Goal: Information Seeking & Learning: Learn about a topic

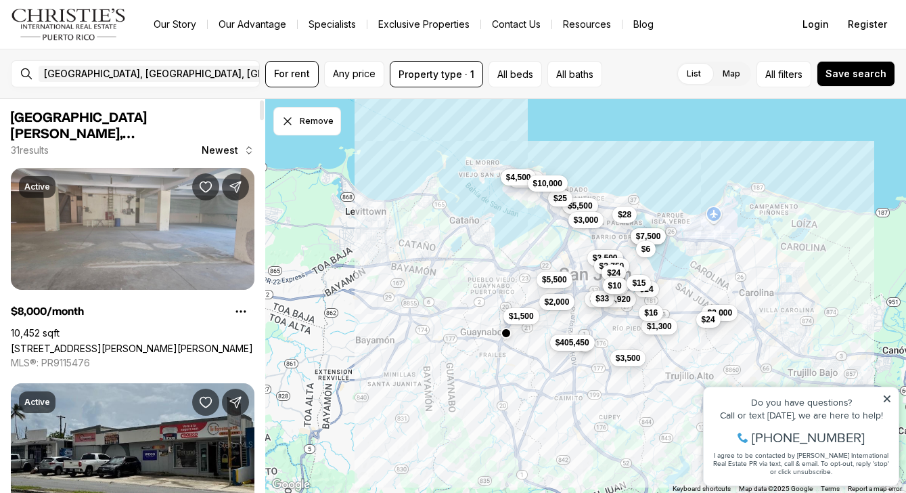
scroll to position [25, 0]
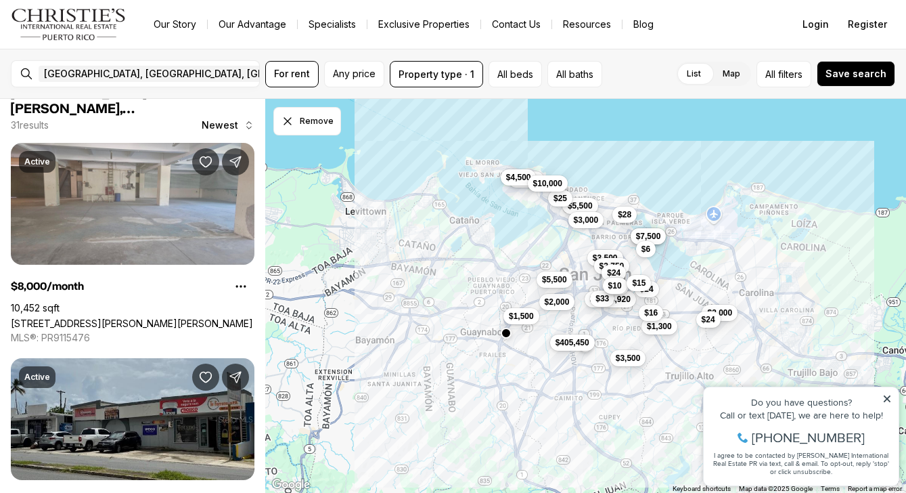
click at [531, 323] on div "$1,500" at bounding box center [521, 316] width 36 height 16
click at [523, 317] on span "$1,500" at bounding box center [520, 314] width 25 height 11
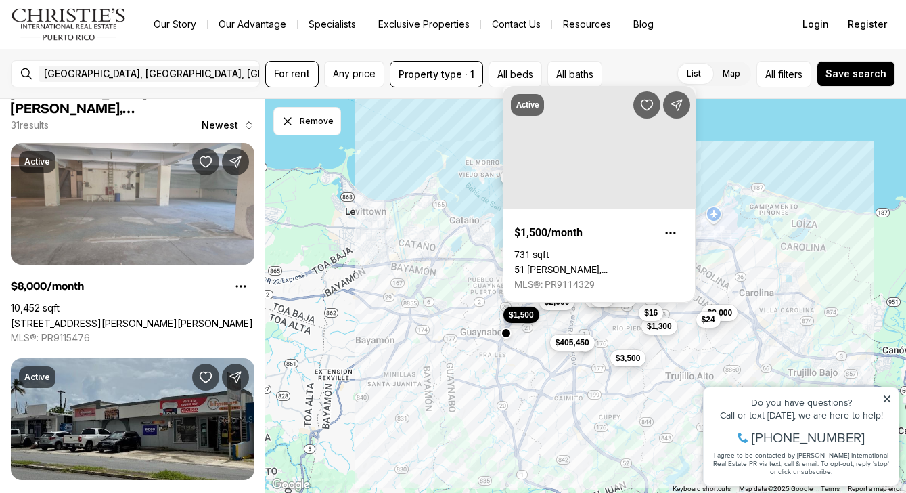
click at [523, 317] on span "$1,500" at bounding box center [520, 314] width 25 height 11
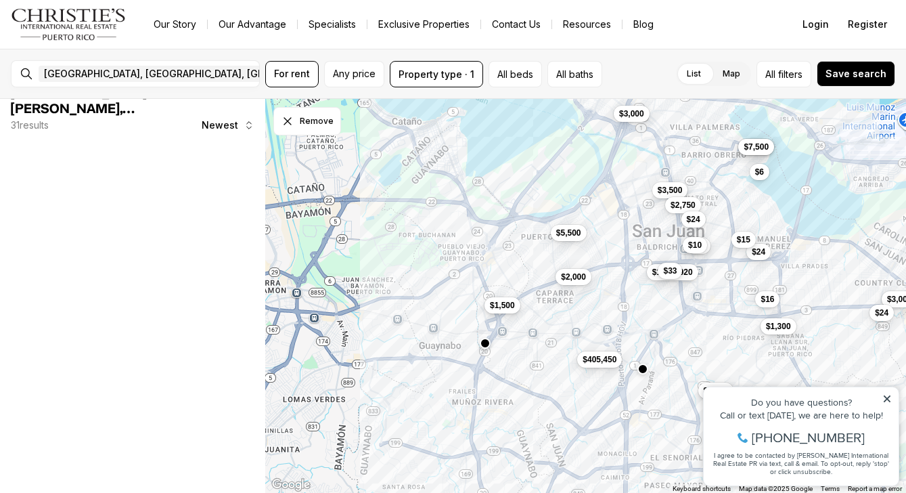
scroll to position [0, 0]
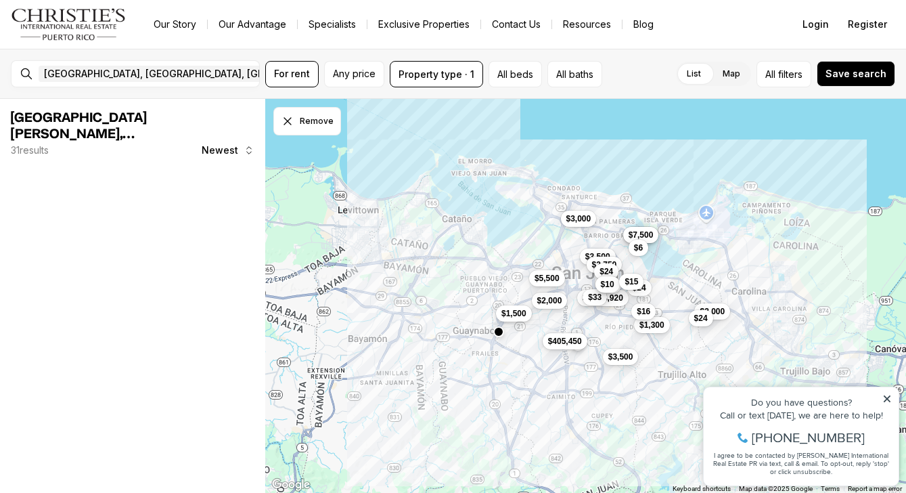
click at [504, 309] on span "$1,500" at bounding box center [513, 313] width 25 height 11
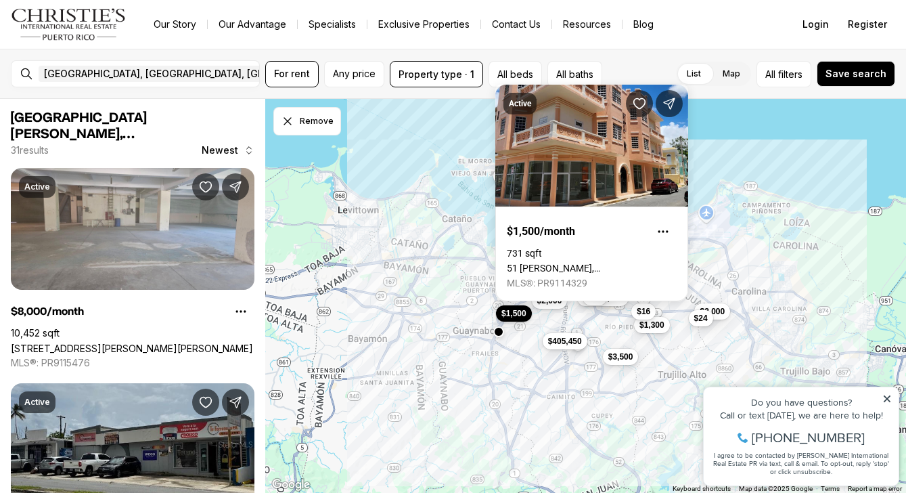
click at [450, 253] on div "$8,000 $7,500 $3,000 $2,000 $1,500 $1,300 $3,000 $3,500 $2,750 $5,500 $1,744,92…" at bounding box center [585, 296] width 641 height 395
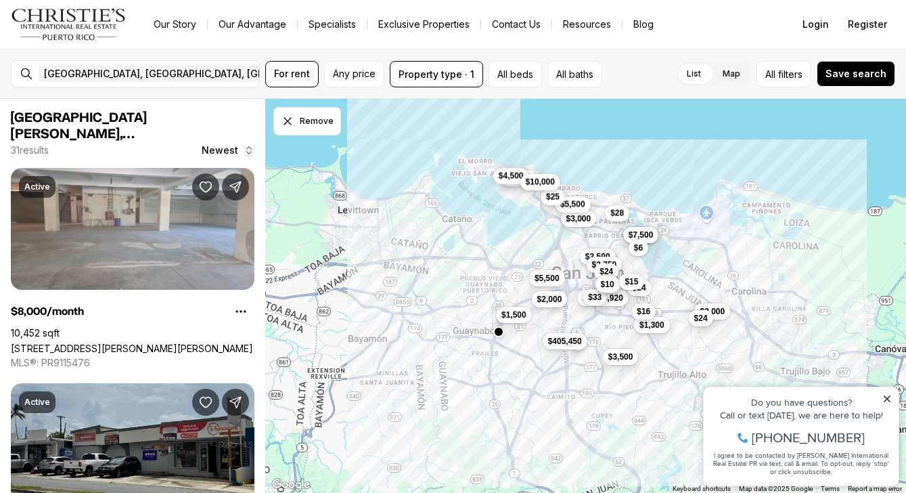
click at [548, 301] on span "$2,000" at bounding box center [549, 298] width 25 height 11
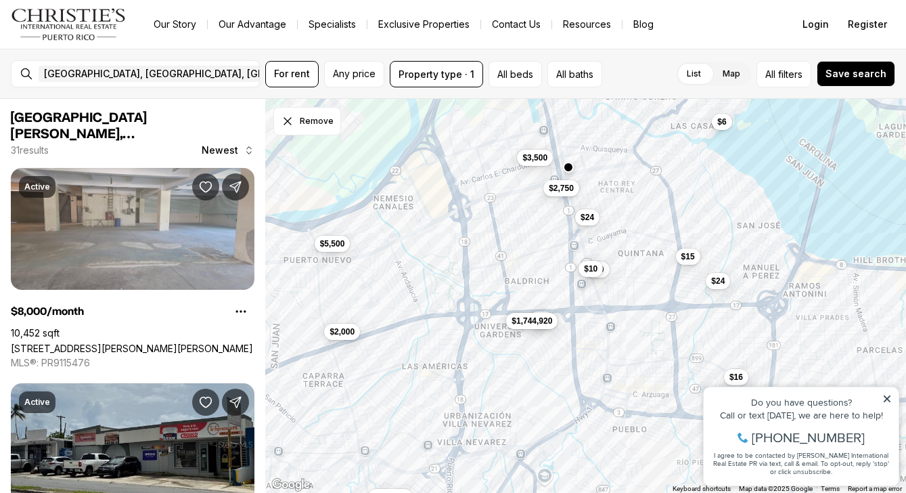
click at [520, 328] on button "$1,744,920" at bounding box center [531, 320] width 51 height 16
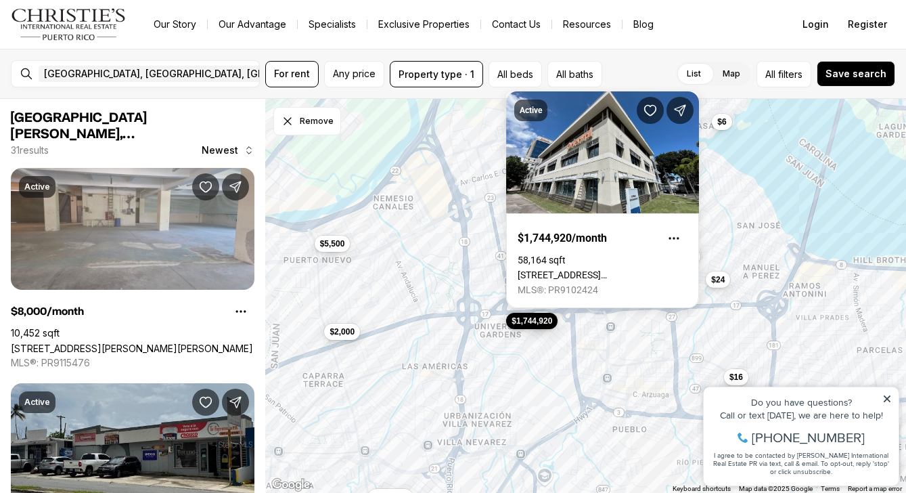
click at [723, 287] on button "$24" at bounding box center [718, 279] width 24 height 16
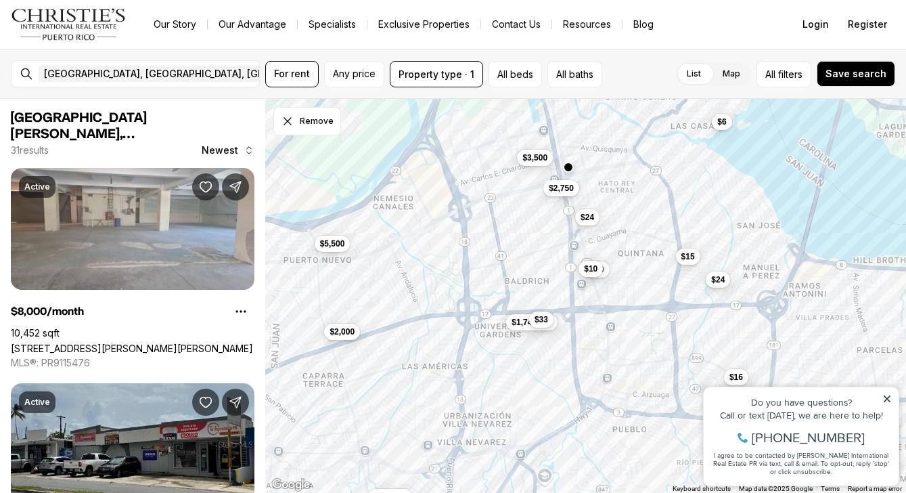
click at [722, 279] on span "$24" at bounding box center [718, 279] width 14 height 11
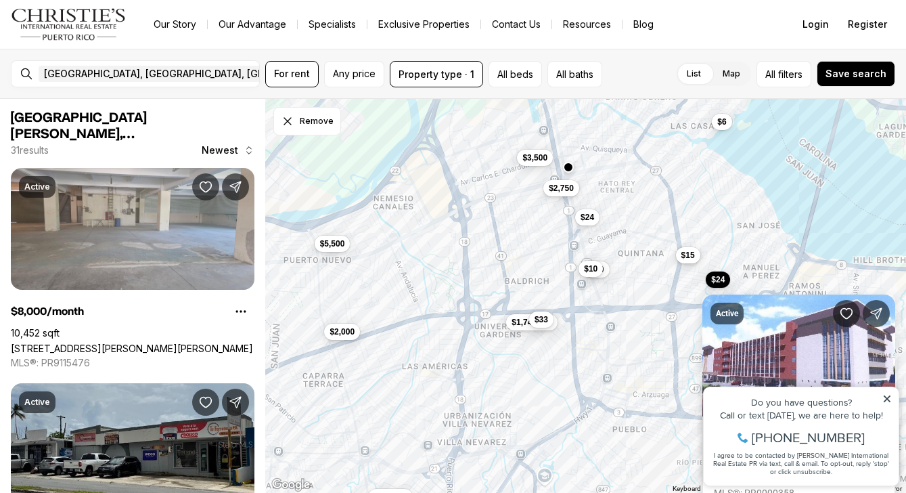
click at [686, 257] on span "$15" at bounding box center [688, 255] width 14 height 11
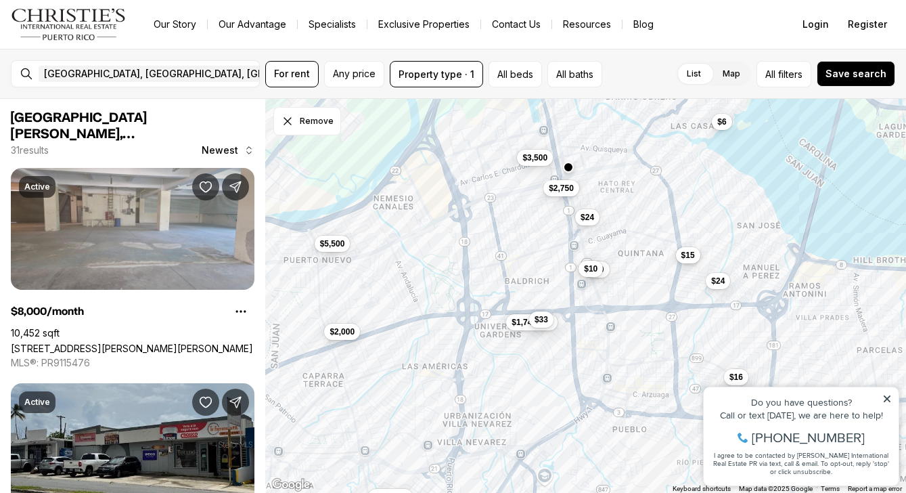
click at [686, 257] on span "$15" at bounding box center [688, 255] width 14 height 11
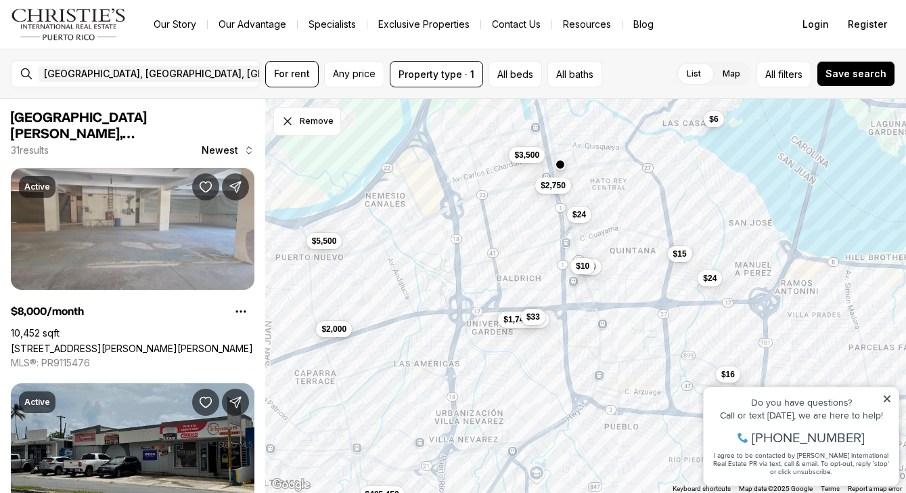
click at [728, 375] on div "Property added to favorites View 3 saved properties Property added to favorites…" at bounding box center [802, 430] width 210 height 126
click at [890, 401] on icon at bounding box center [887, 398] width 7 height 7
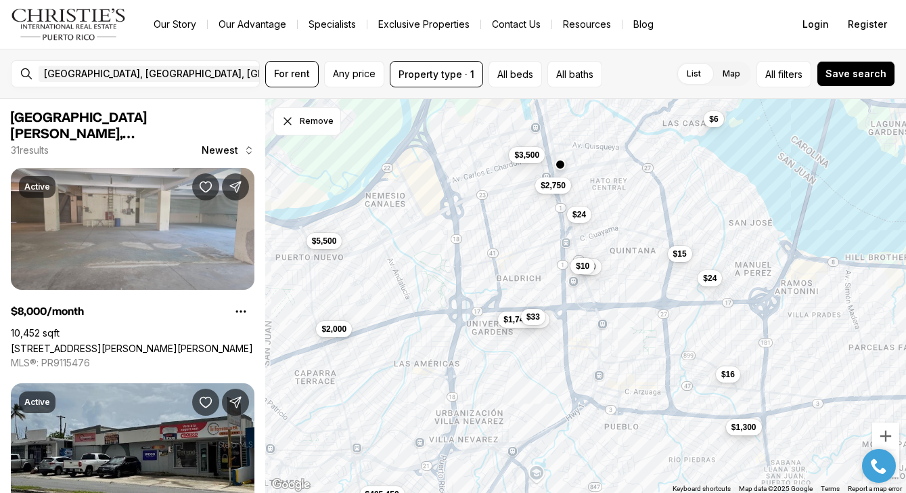
click at [749, 428] on span "$1,300" at bounding box center [743, 426] width 25 height 11
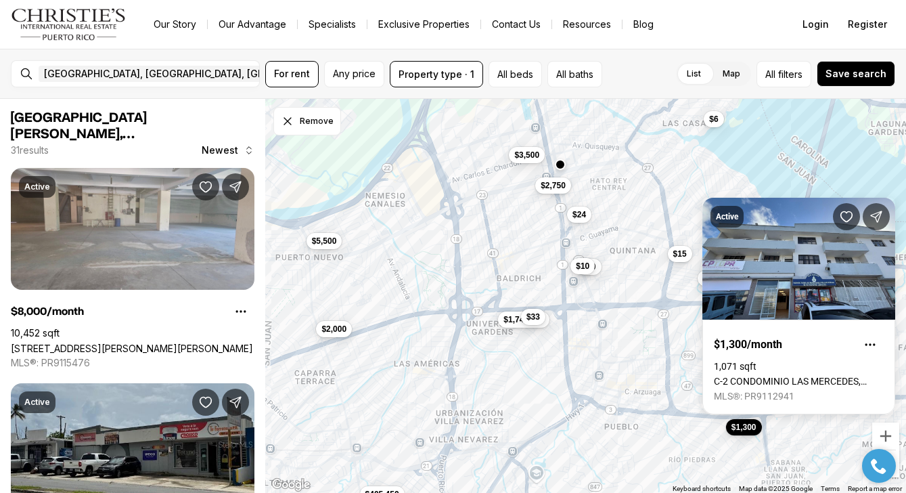
click at [655, 83] on div "List Map List Map All filters Save search" at bounding box center [752, 74] width 288 height 26
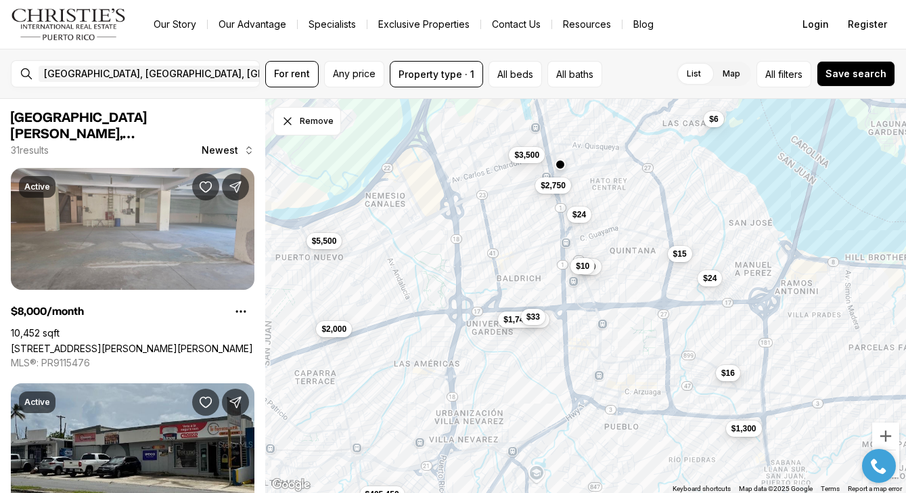
click at [724, 374] on span "$16" at bounding box center [728, 372] width 14 height 11
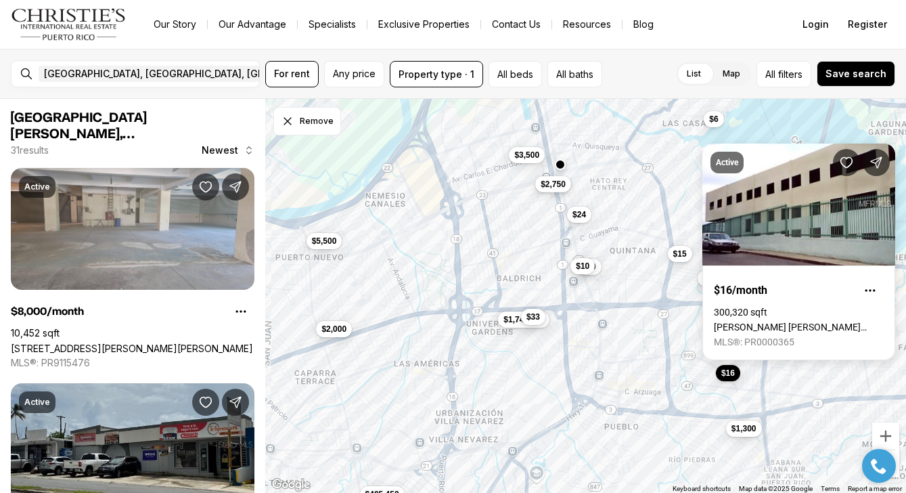
click at [563, 189] on span "$2,750" at bounding box center [553, 184] width 25 height 11
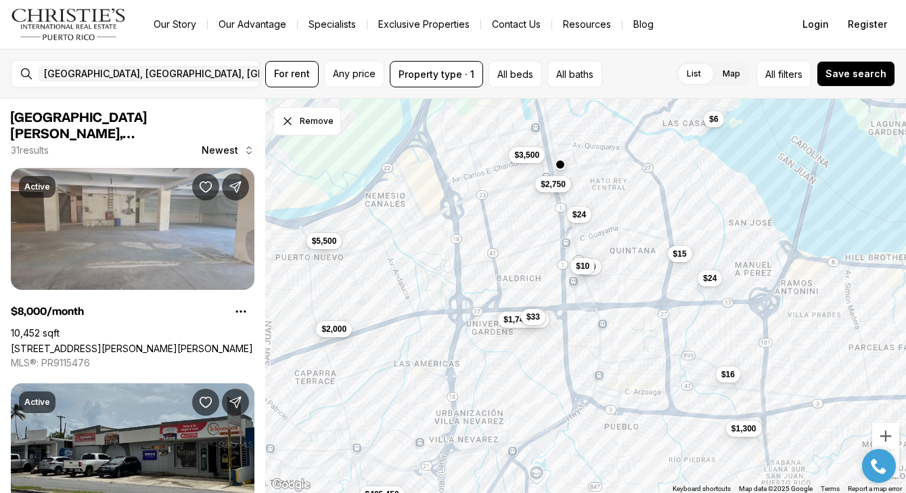
click at [563, 189] on span "$2,750" at bounding box center [553, 184] width 25 height 11
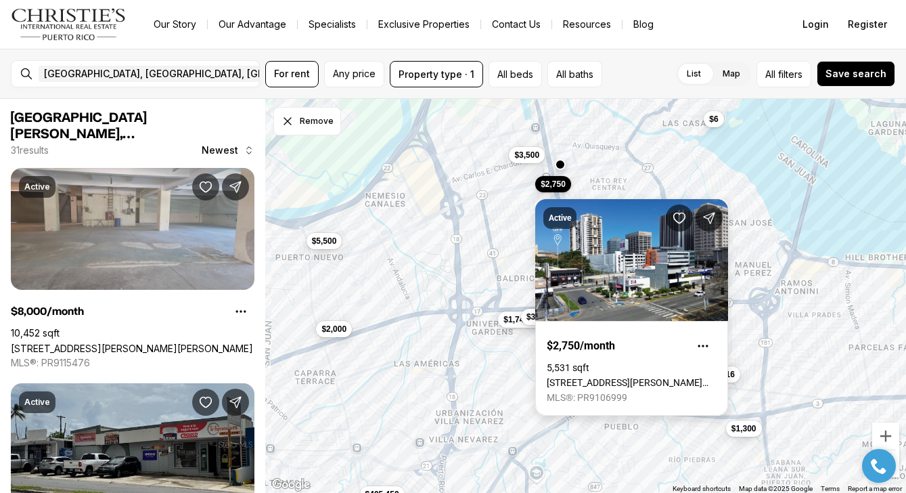
click at [599, 377] on link "[STREET_ADDRESS][PERSON_NAME][PERSON_NAME]" at bounding box center [632, 382] width 170 height 11
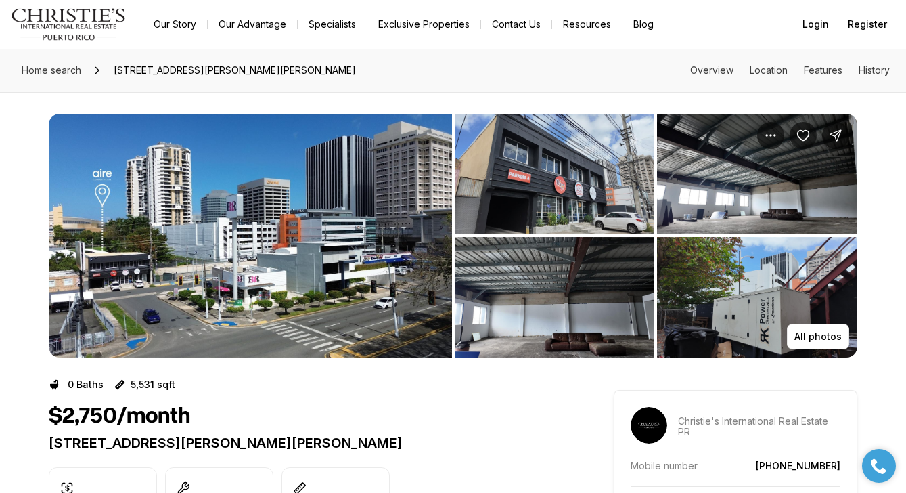
click at [128, 214] on img "View image gallery" at bounding box center [250, 236] width 403 height 244
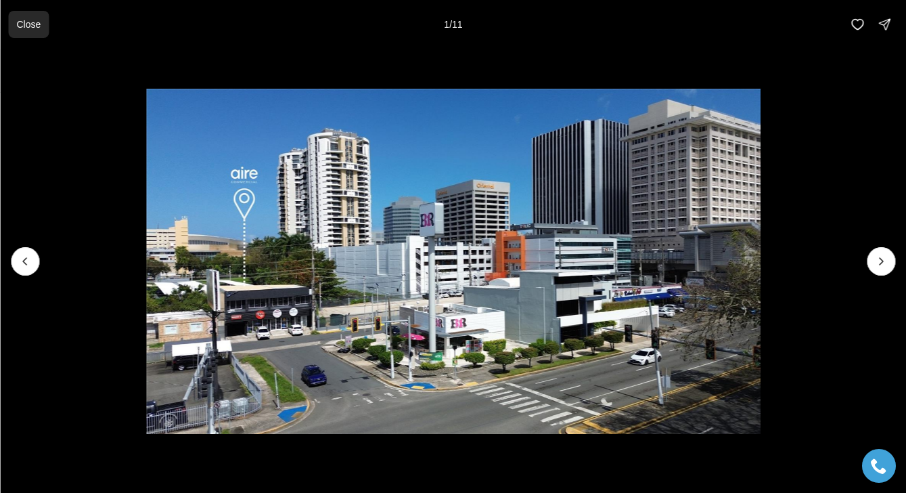
click at [22, 24] on p "Close" at bounding box center [28, 24] width 24 height 11
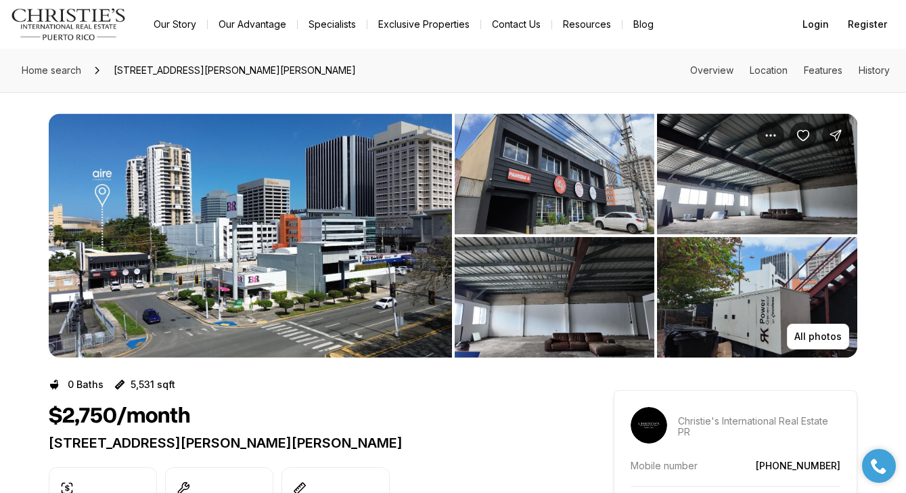
click at [481, 176] on img "View image gallery" at bounding box center [555, 174] width 200 height 120
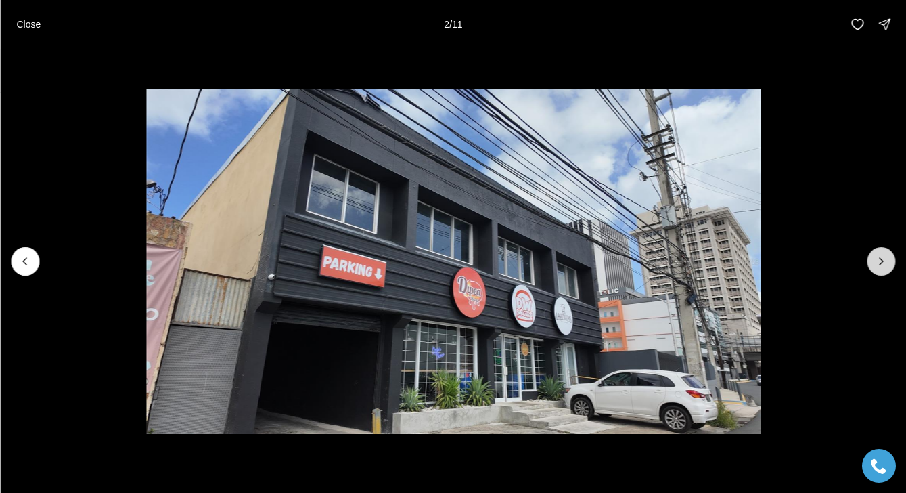
click at [888, 262] on icon "Next slide" at bounding box center [882, 262] width 14 height 14
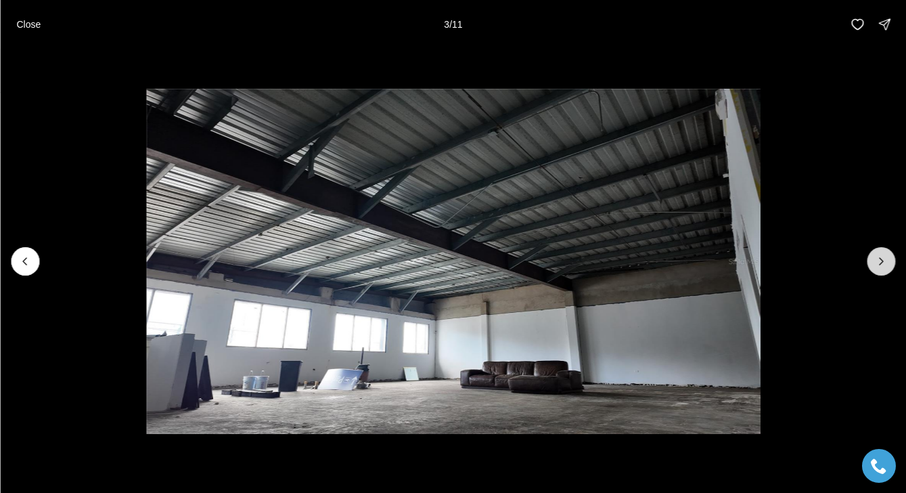
click at [887, 263] on icon "Next slide" at bounding box center [882, 262] width 14 height 14
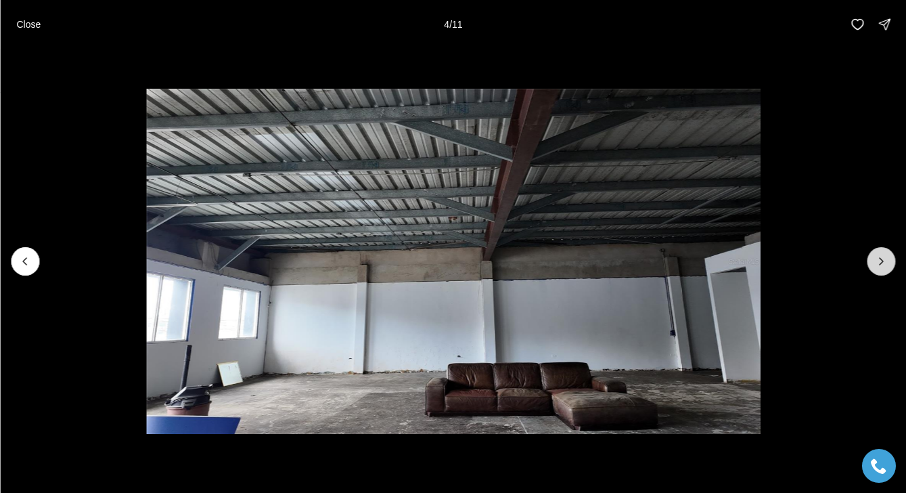
click at [887, 265] on icon "Next slide" at bounding box center [882, 262] width 14 height 14
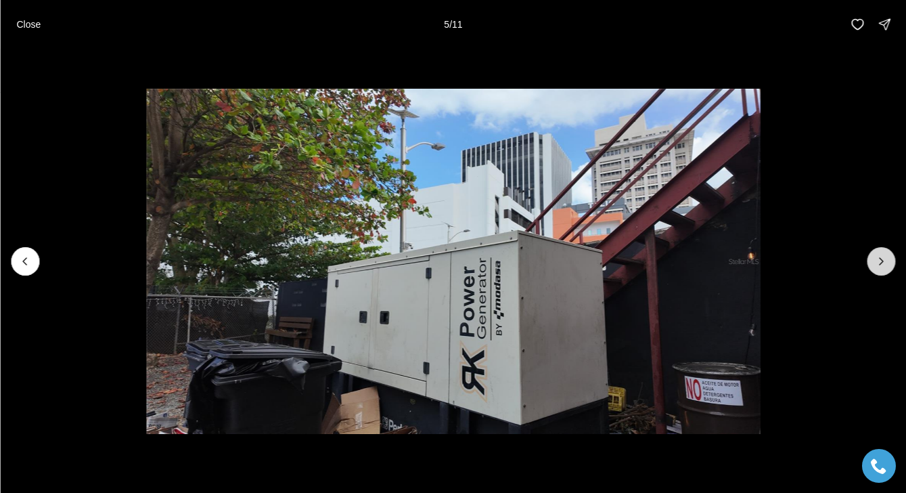
click at [887, 265] on icon "Next slide" at bounding box center [882, 262] width 14 height 14
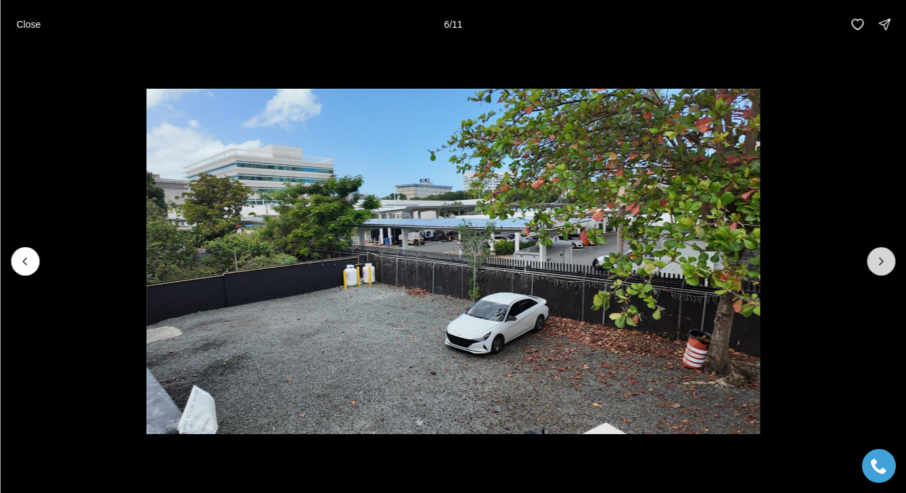
click at [887, 267] on icon "Next slide" at bounding box center [882, 262] width 14 height 14
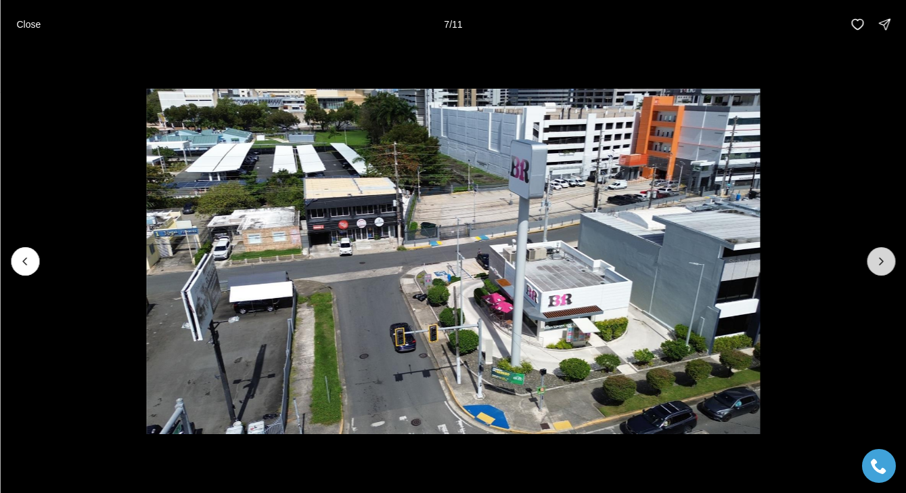
click at [887, 269] on button "Next slide" at bounding box center [881, 261] width 28 height 28
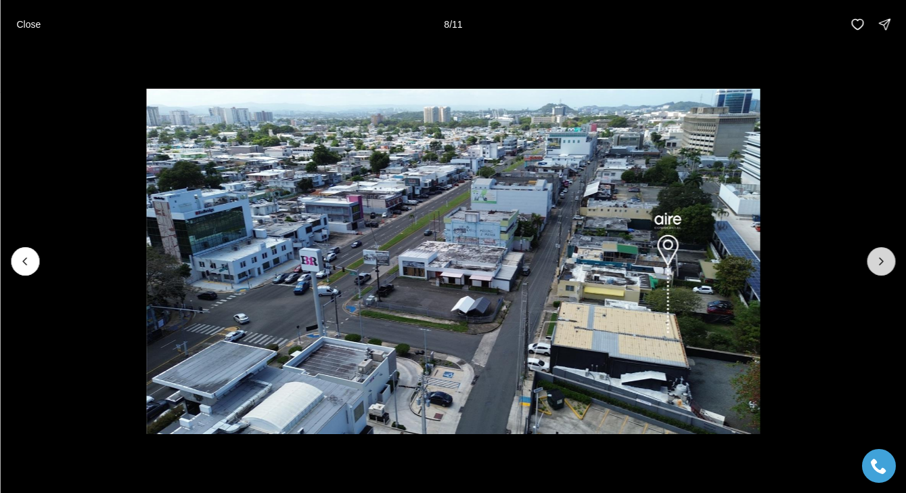
click at [887, 269] on button "Next slide" at bounding box center [881, 261] width 28 height 28
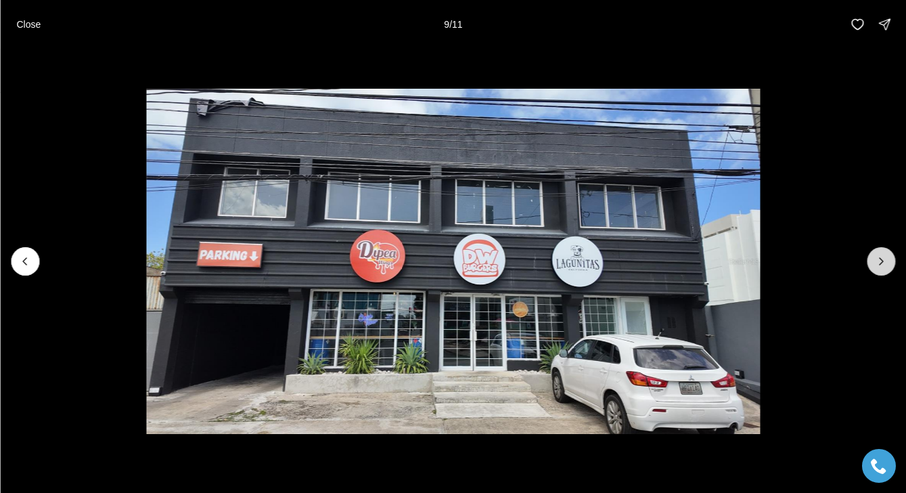
click at [885, 270] on button "Next slide" at bounding box center [881, 261] width 28 height 28
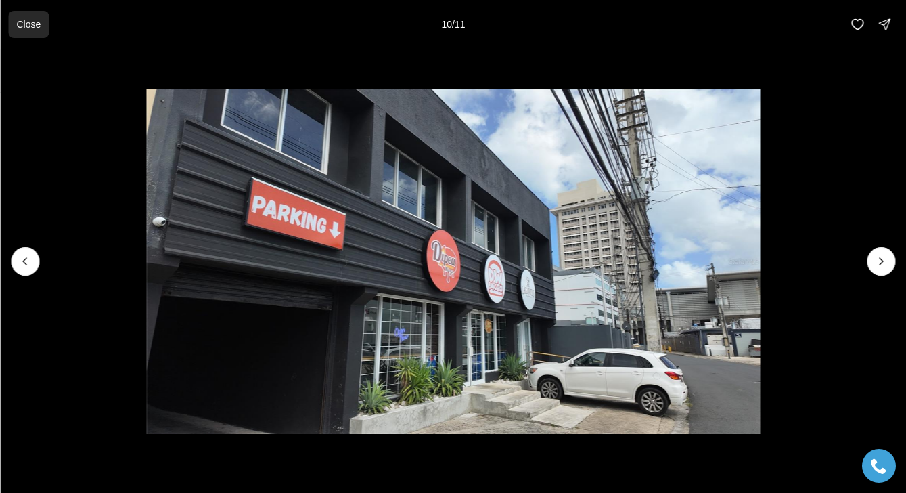
click at [17, 22] on p "Close" at bounding box center [28, 24] width 24 height 11
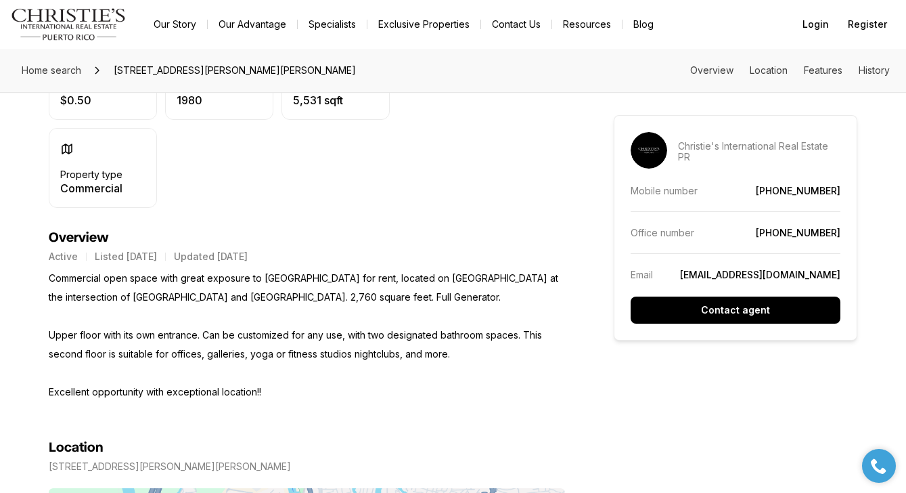
scroll to position [428, 0]
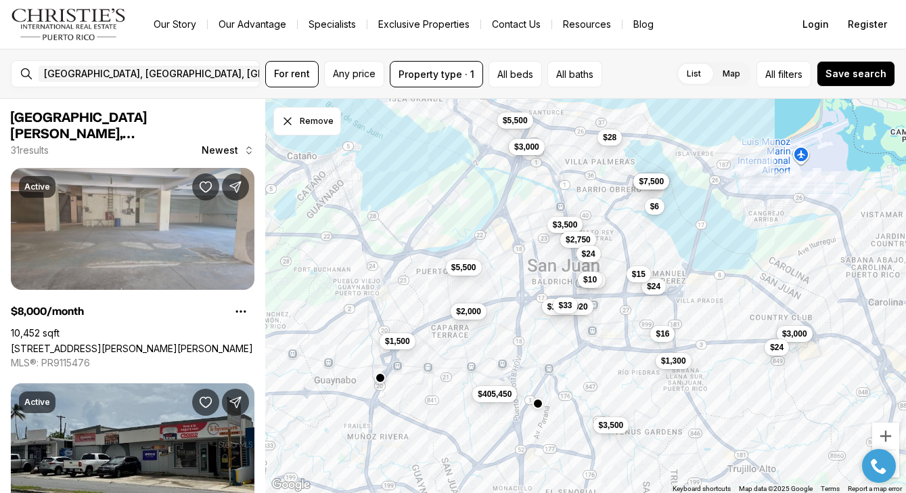
click at [529, 152] on button "$3,000" at bounding box center [527, 146] width 36 height 16
